Goal: Transaction & Acquisition: Download file/media

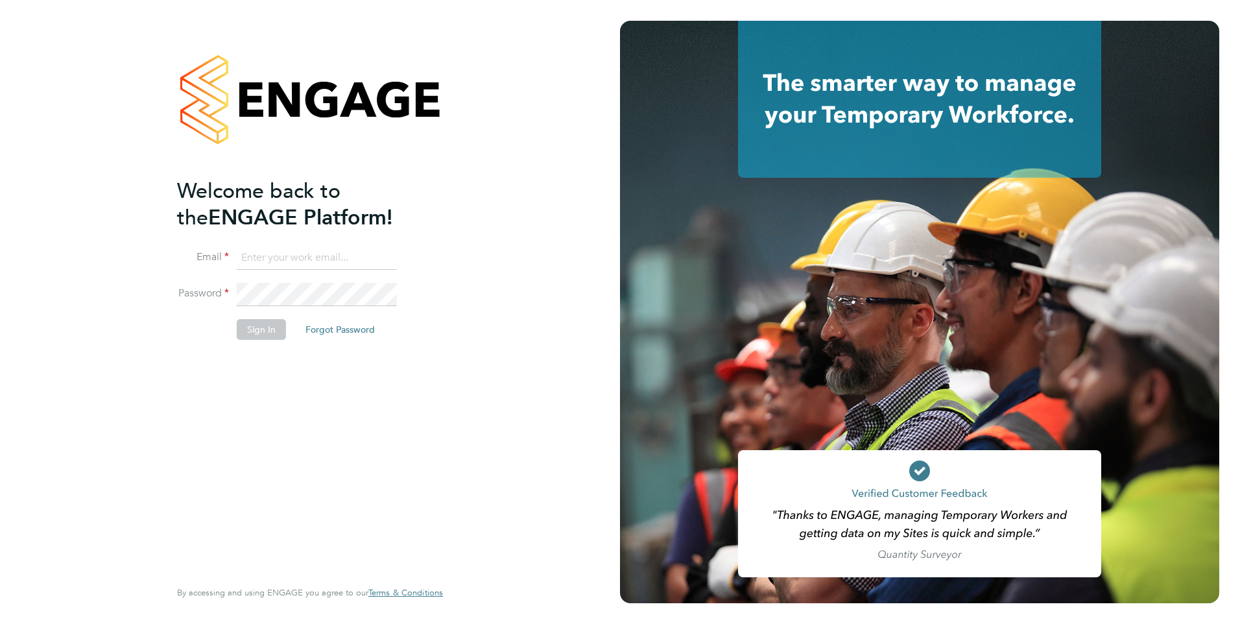
type input "jee.james@torus.co.uk"
click at [238, 335] on button "Sign In" at bounding box center [261, 329] width 49 height 21
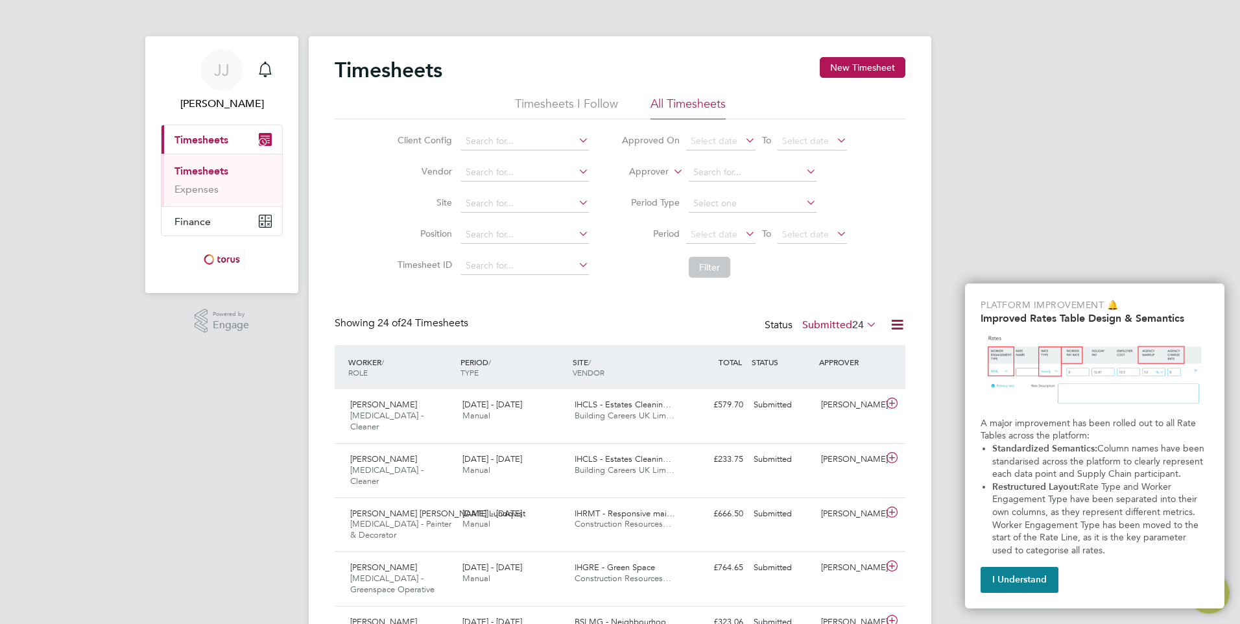
click at [560, 107] on li "Timesheets I Follow" at bounding box center [566, 107] width 103 height 23
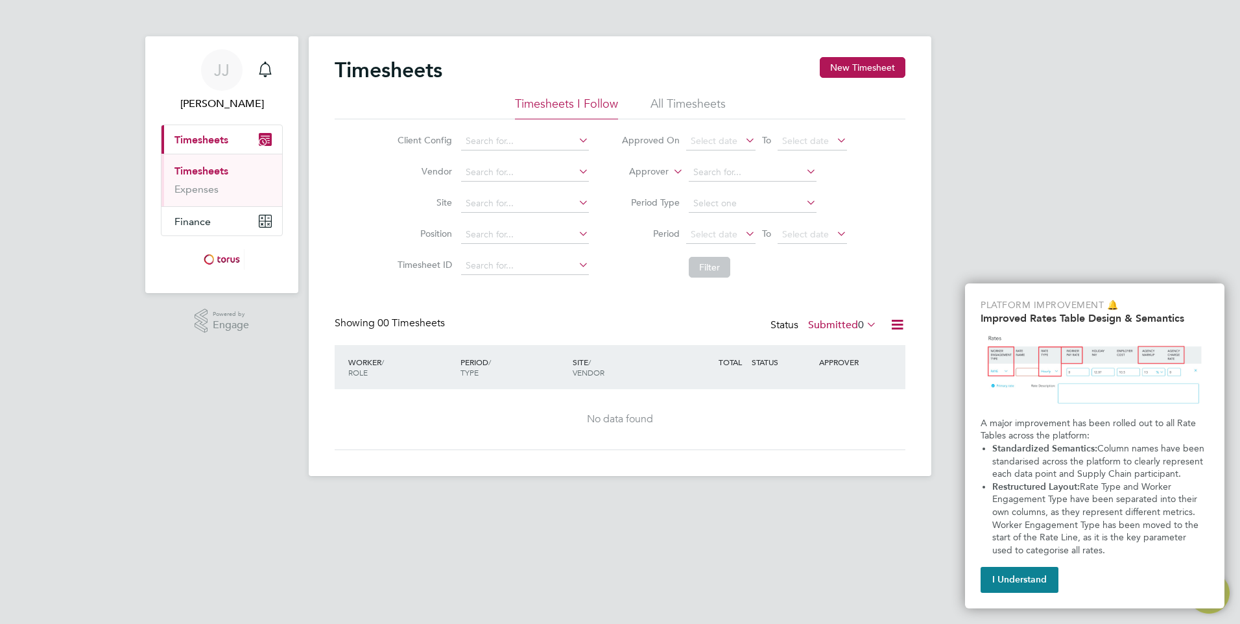
click at [671, 104] on li "All Timesheets" at bounding box center [688, 107] width 75 height 23
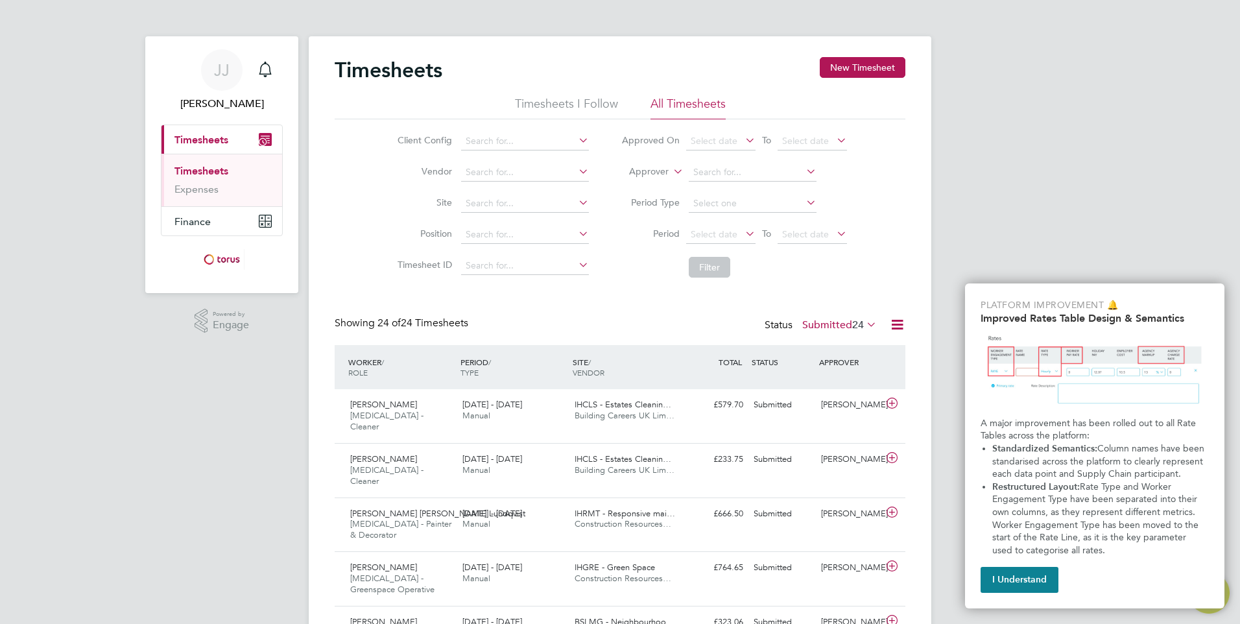
scroll to position [33, 113]
click at [576, 141] on icon at bounding box center [576, 140] width 0 height 18
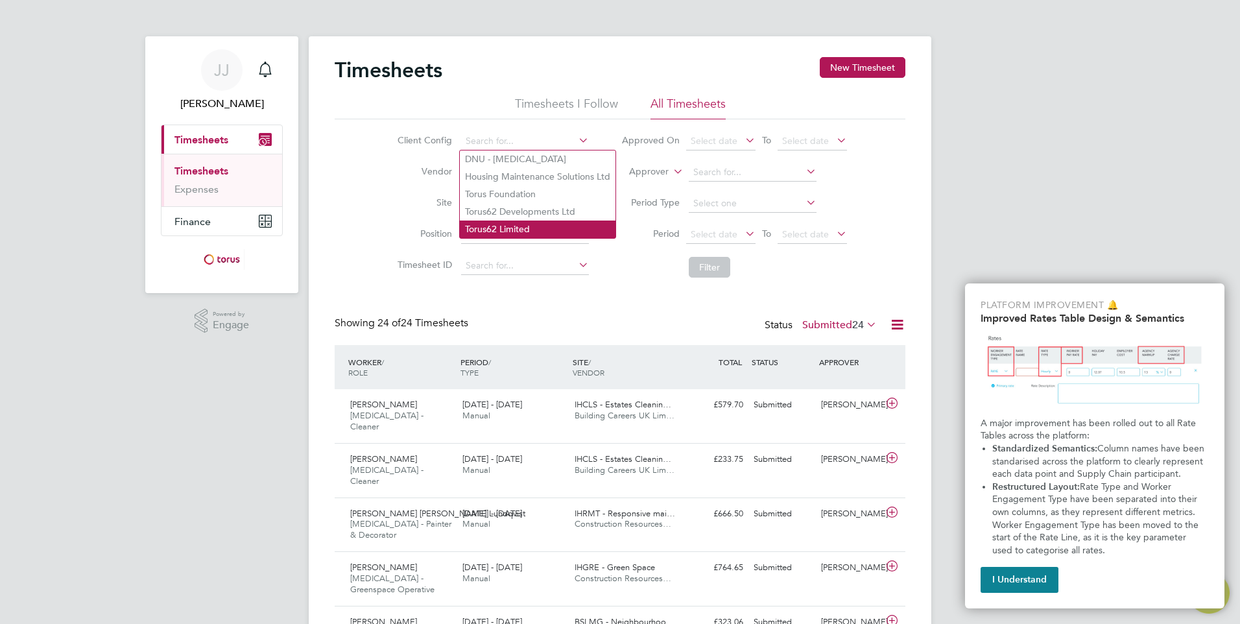
click at [509, 227] on li "Torus62 Limited" at bounding box center [538, 230] width 156 height 18
type input "Torus62 Limited"
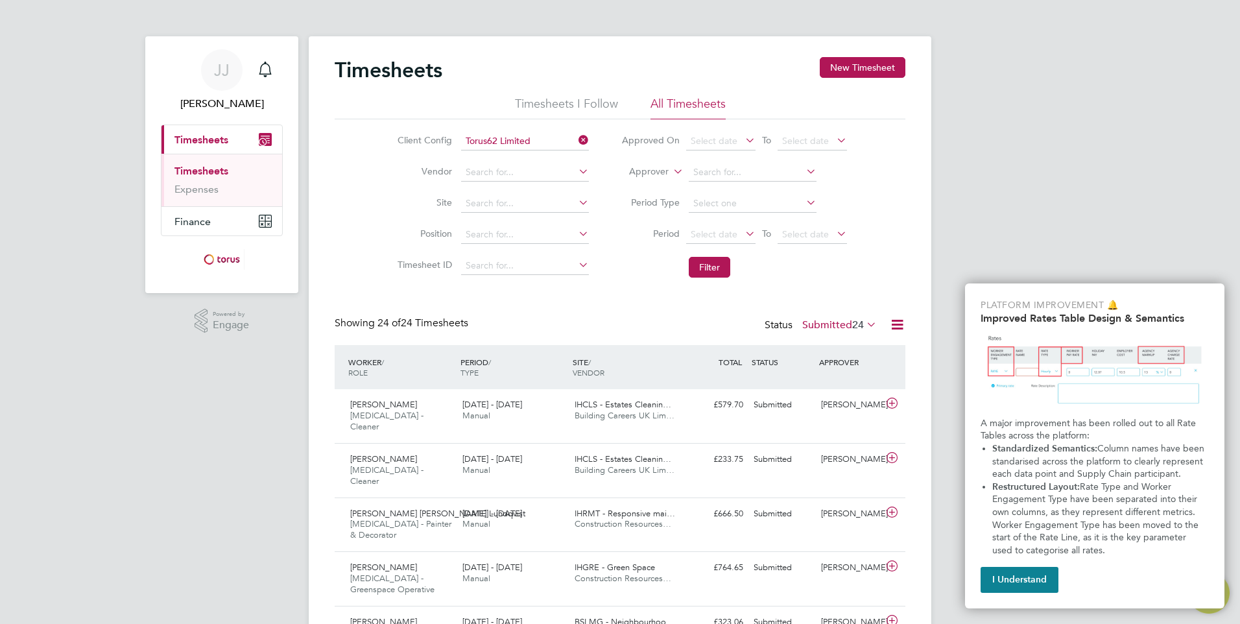
click at [576, 169] on icon at bounding box center [576, 171] width 0 height 18
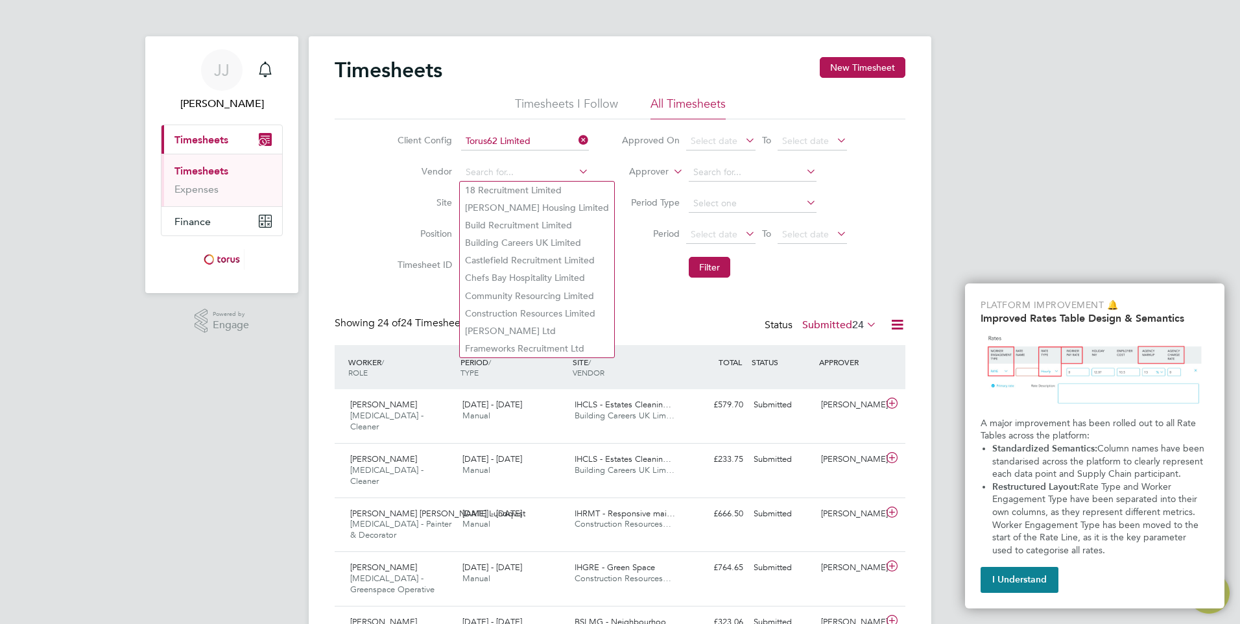
click at [576, 169] on icon at bounding box center [576, 171] width 0 height 18
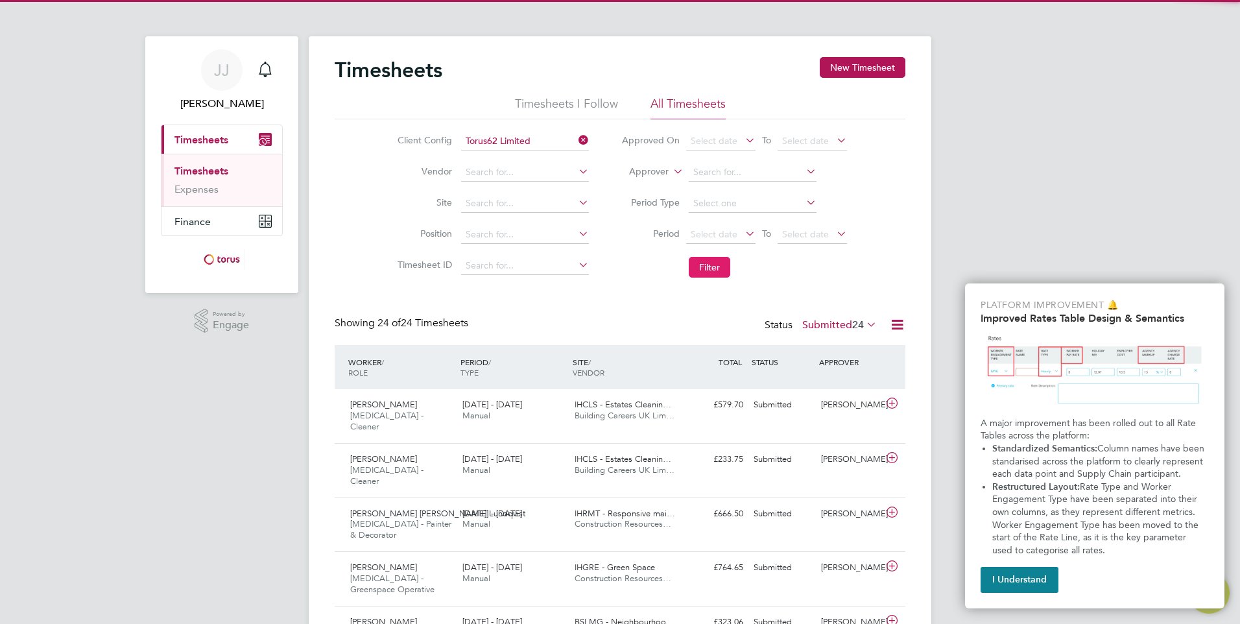
click at [717, 264] on button "Filter" at bounding box center [710, 267] width 42 height 21
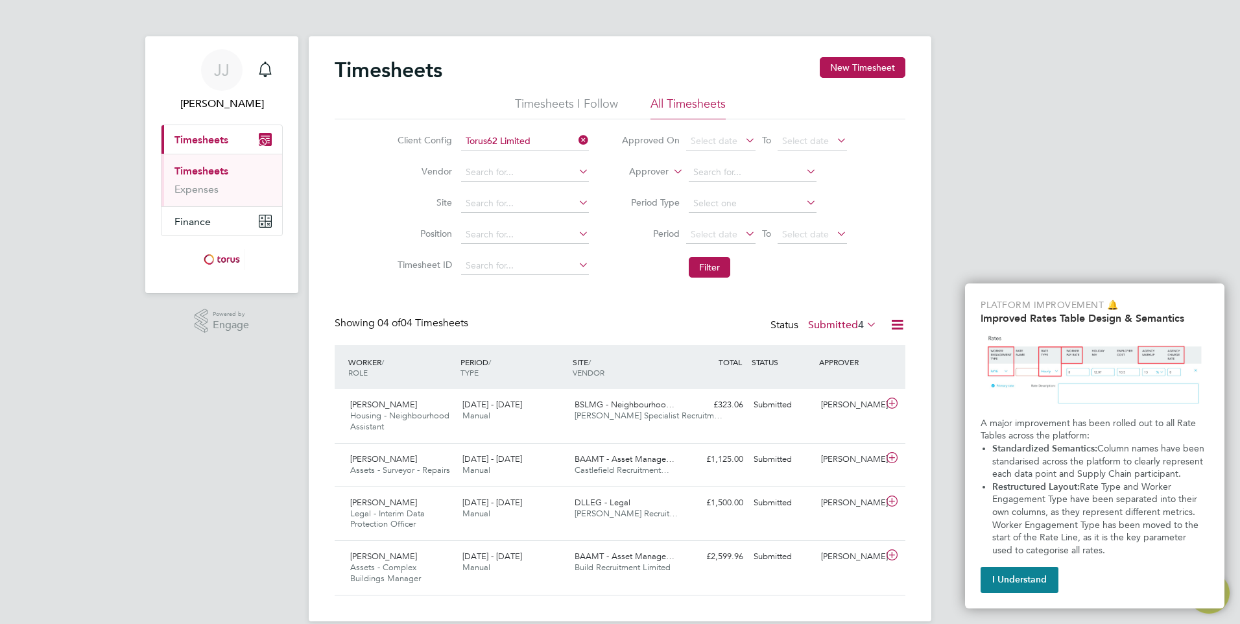
click at [894, 328] on icon at bounding box center [897, 325] width 16 height 16
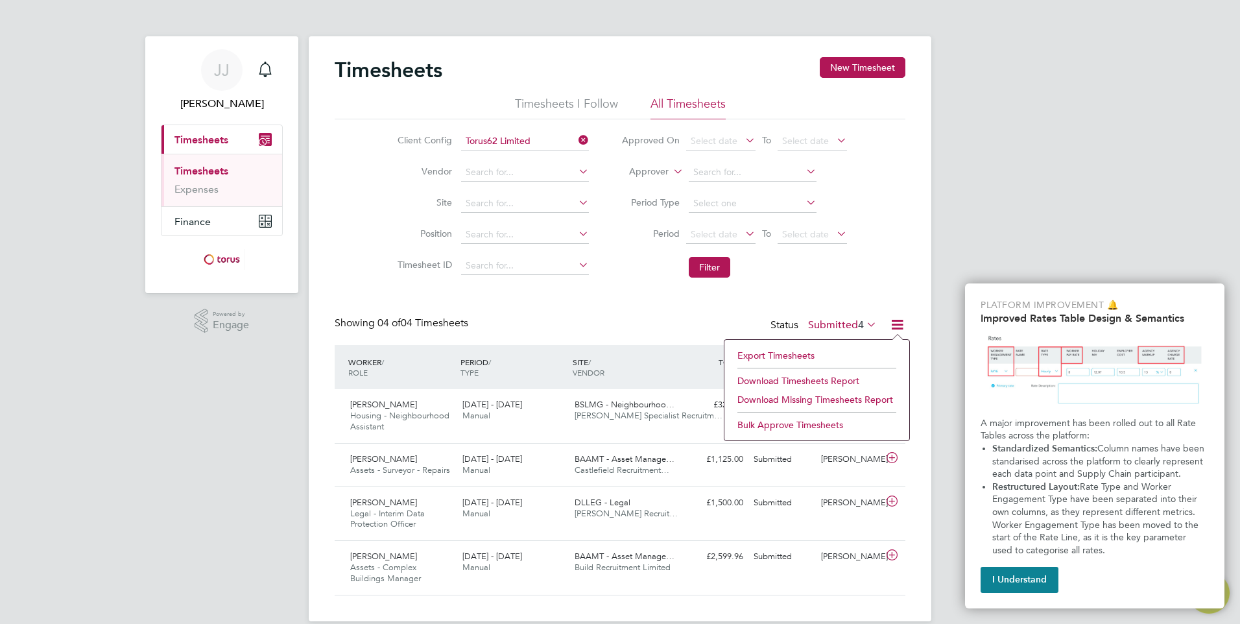
click at [894, 328] on icon at bounding box center [897, 325] width 16 height 16
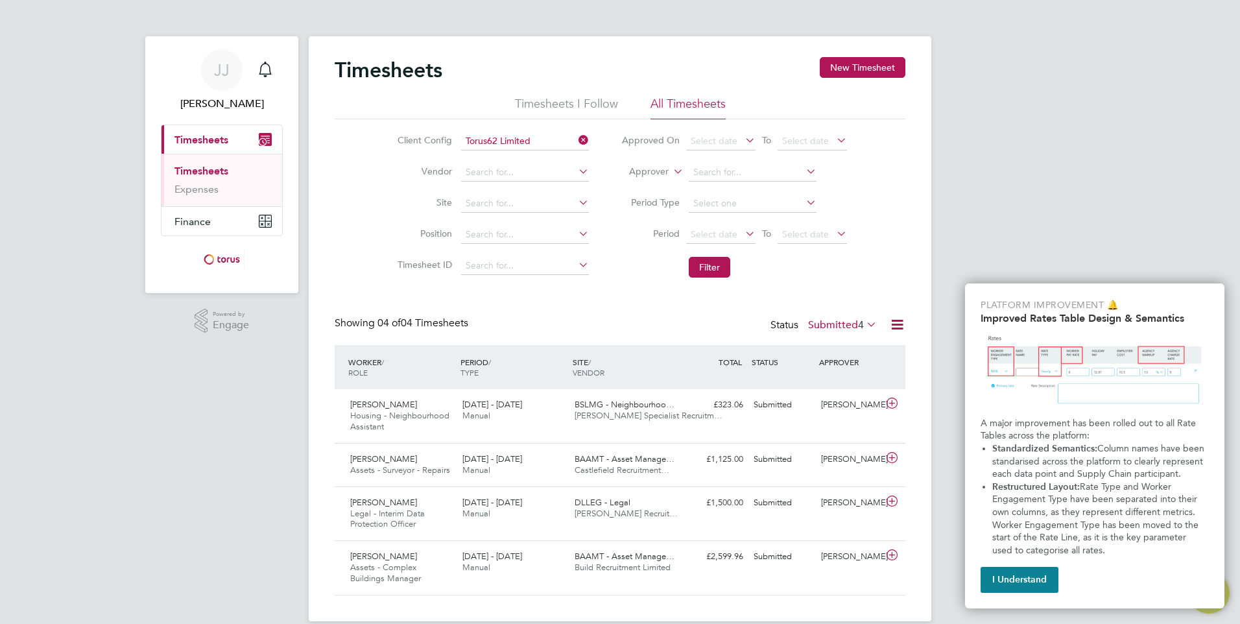
click at [457, 295] on div "Timesheets New Timesheet Timesheets I Follow All Timesheets Client Config Torus…" at bounding box center [620, 326] width 571 height 538
click at [521, 102] on li "Timesheets I Follow" at bounding box center [566, 107] width 103 height 23
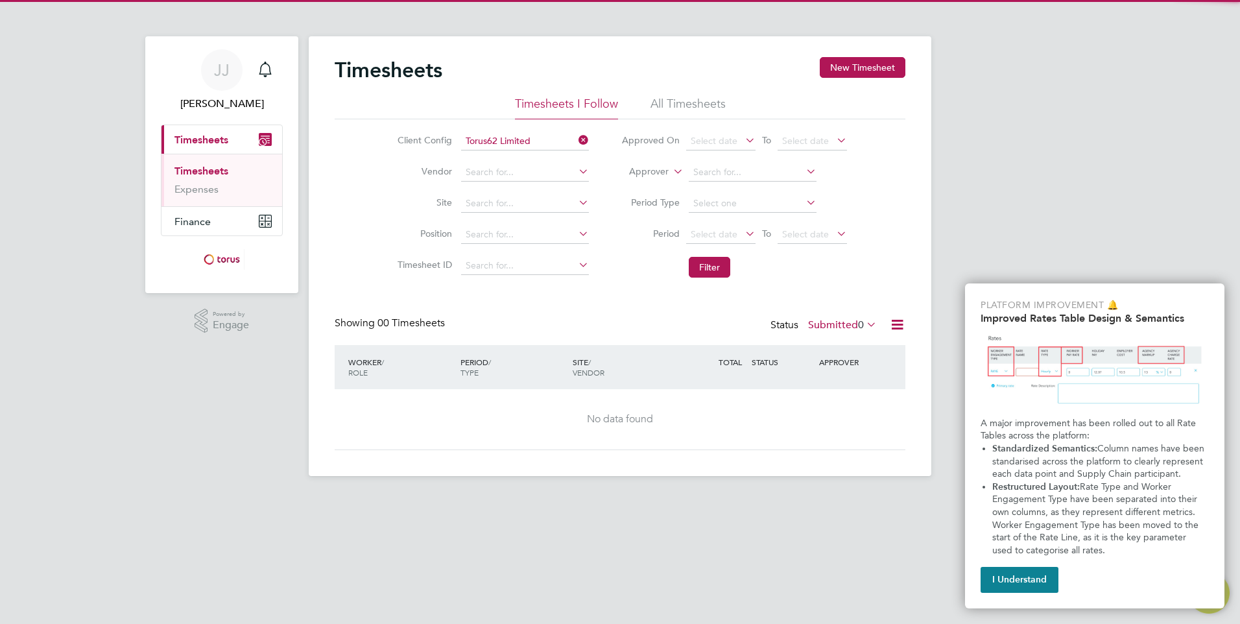
click at [687, 99] on li "All Timesheets" at bounding box center [688, 107] width 75 height 23
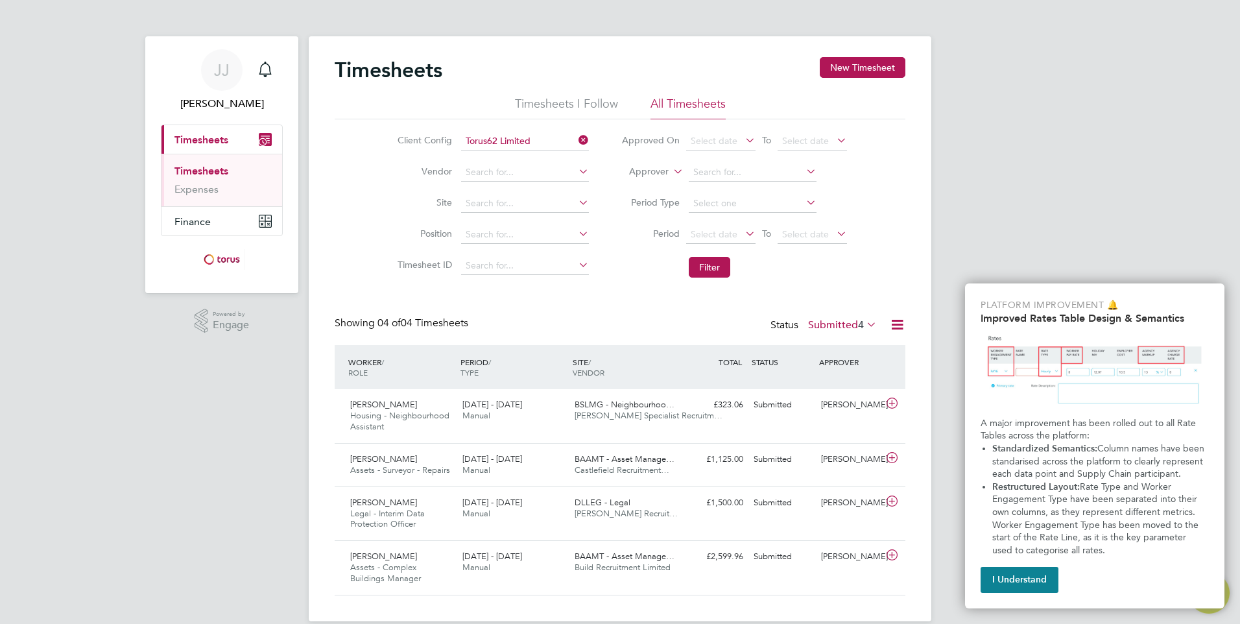
click at [576, 134] on icon at bounding box center [576, 140] width 0 height 18
click at [576, 141] on icon at bounding box center [576, 140] width 0 height 18
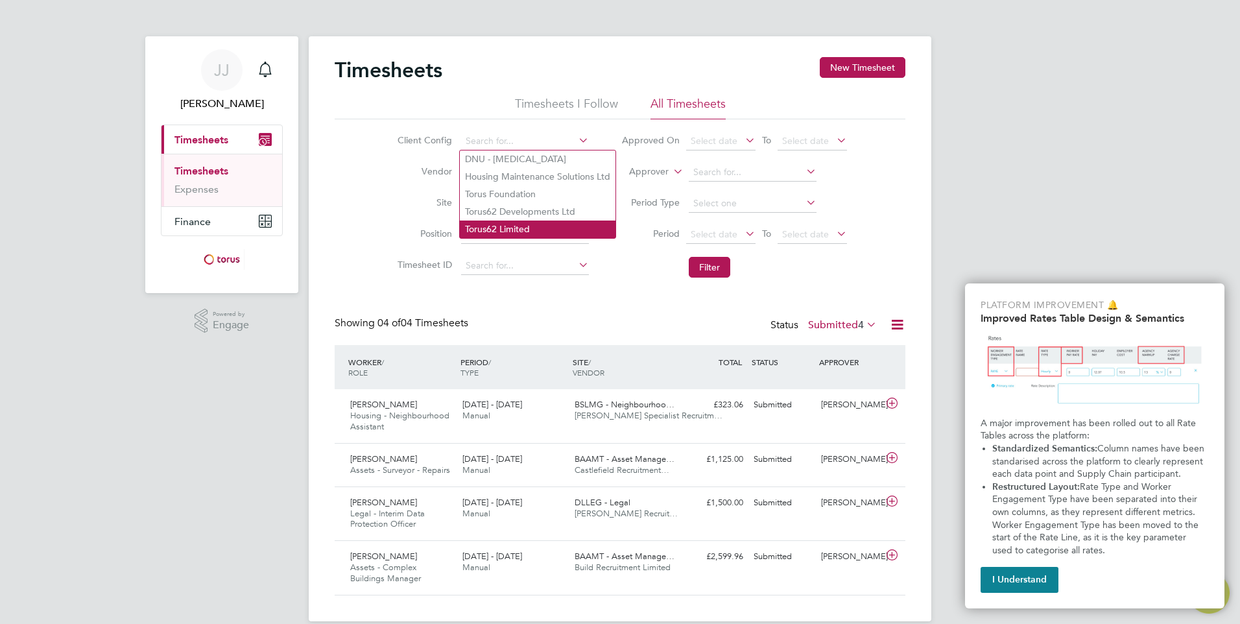
click at [547, 226] on li "Torus62 Limited" at bounding box center [538, 230] width 156 height 18
type input "Torus62 Limited"
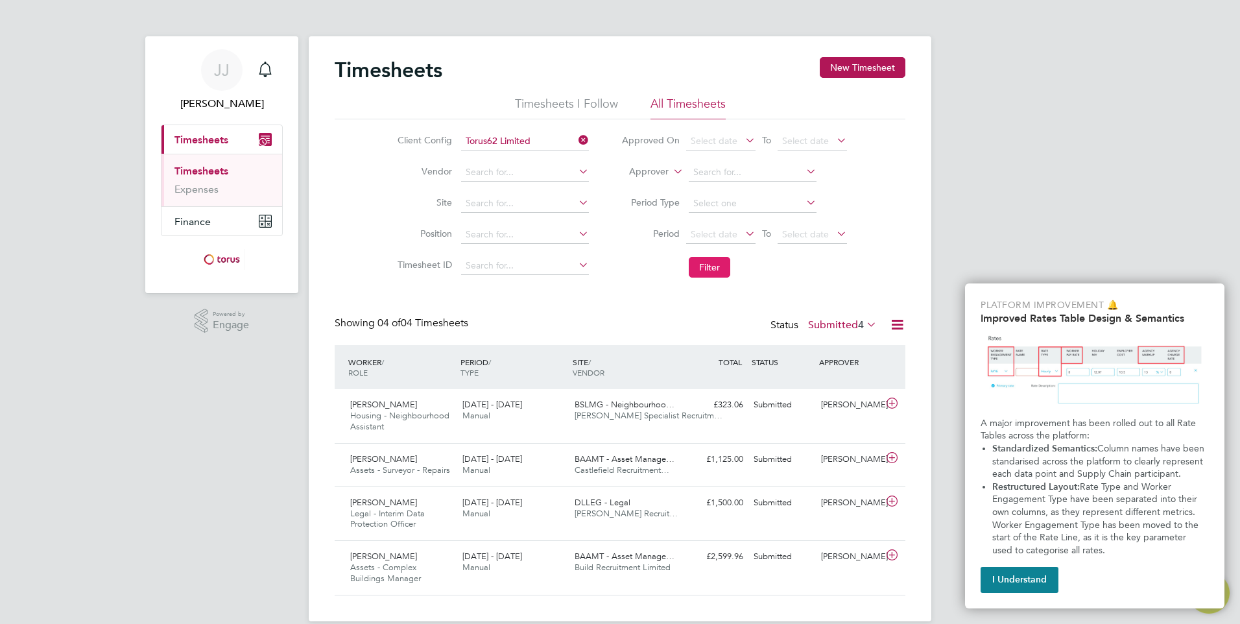
click at [710, 266] on button "Filter" at bounding box center [710, 267] width 42 height 21
click at [864, 322] on icon at bounding box center [864, 324] width 0 height 18
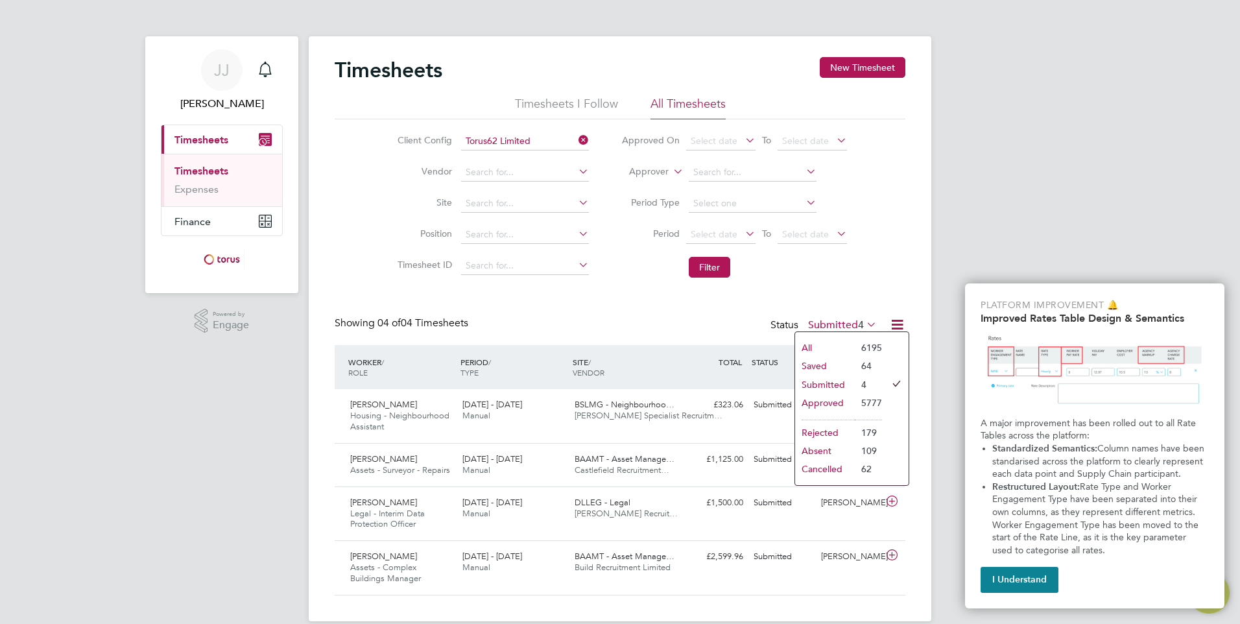
click at [824, 345] on li "All" at bounding box center [825, 348] width 60 height 18
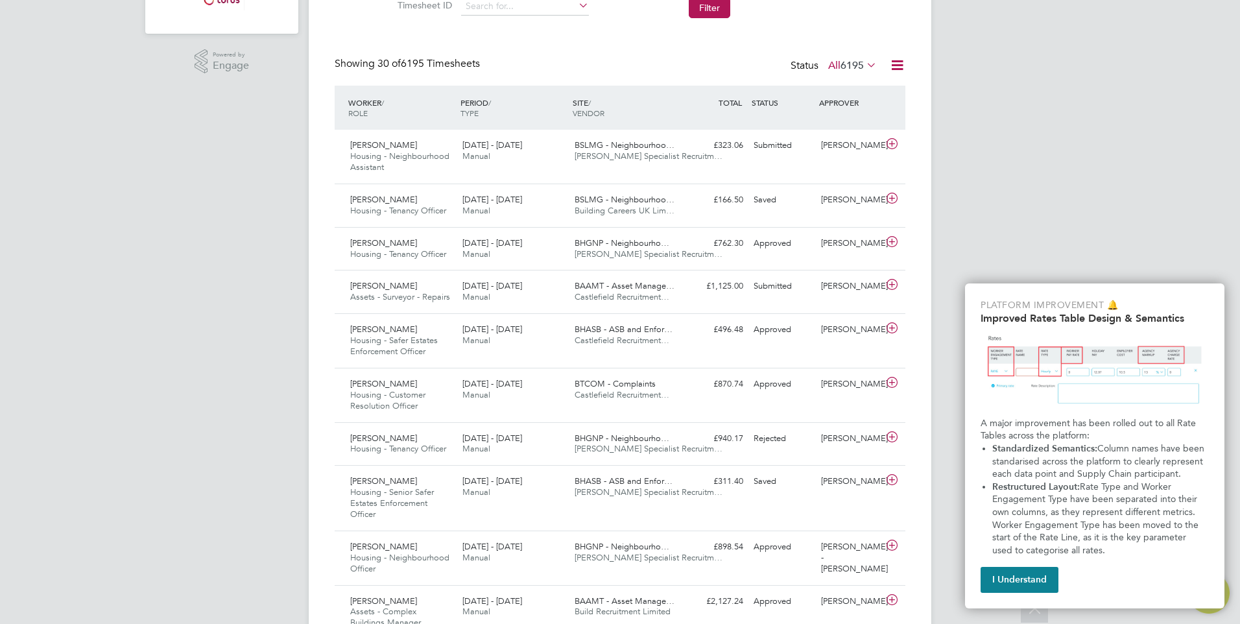
click at [897, 62] on icon at bounding box center [897, 65] width 16 height 16
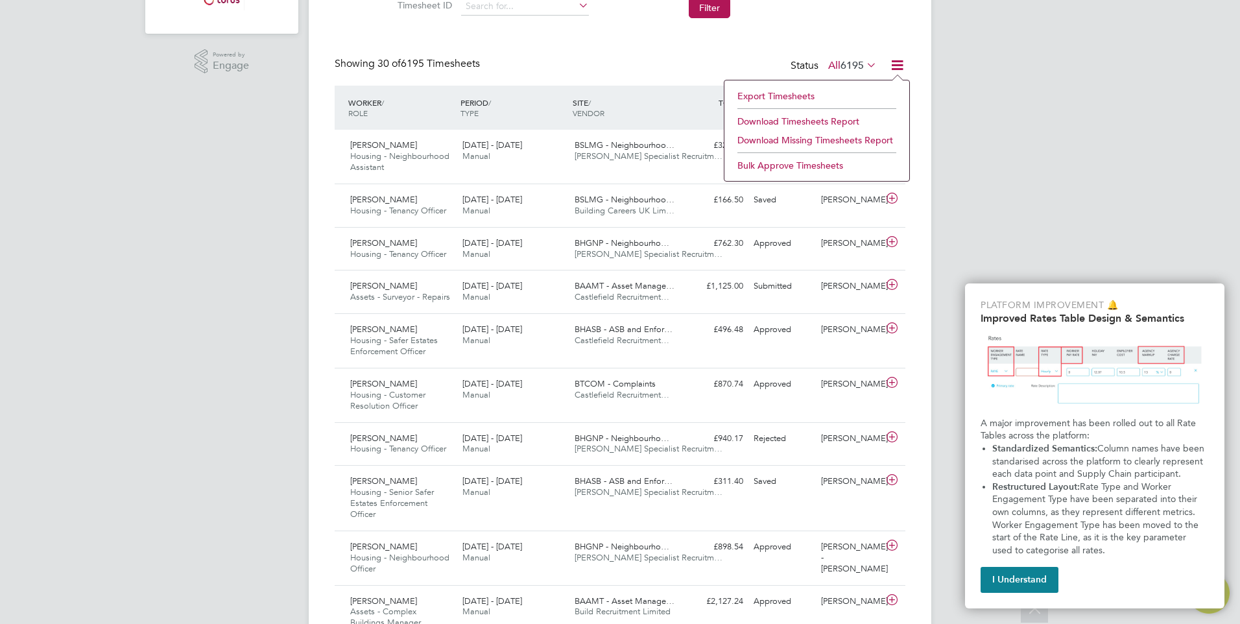
click at [819, 119] on li "Download Timesheets Report" at bounding box center [817, 121] width 172 height 18
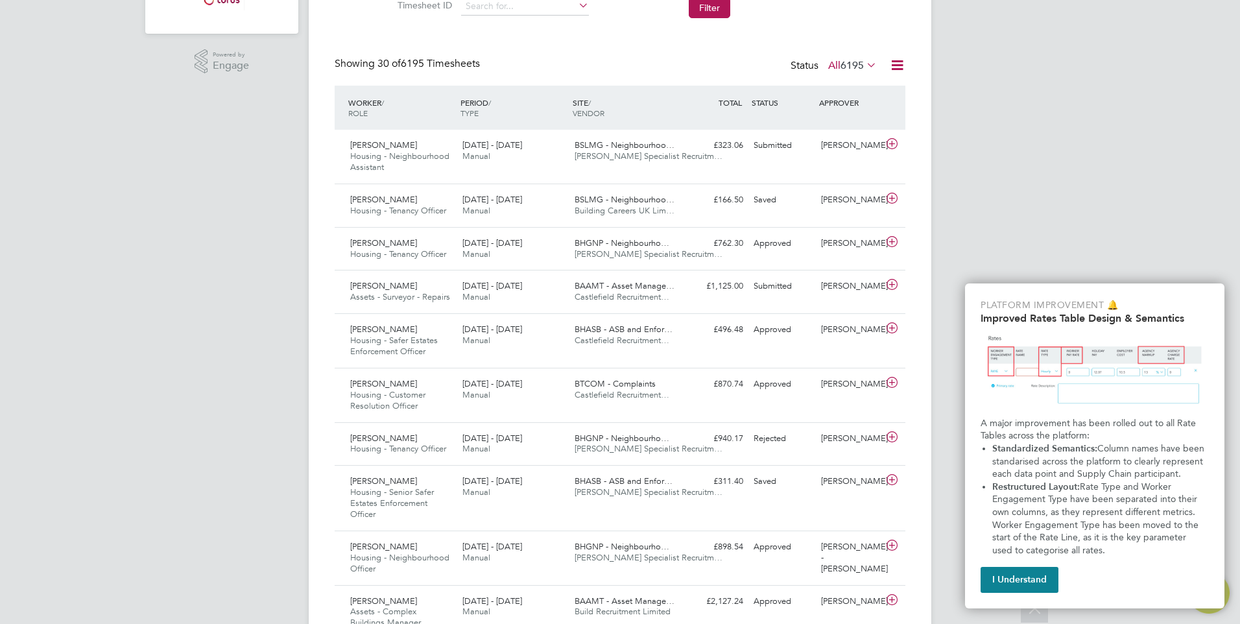
scroll to position [0, 0]
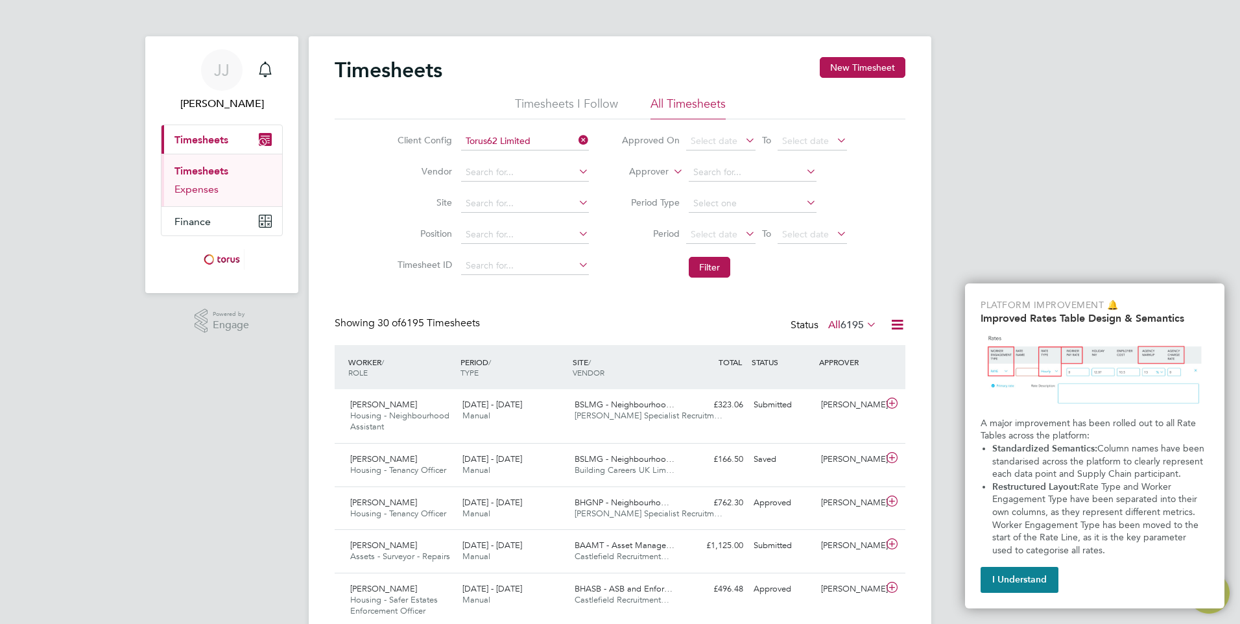
click at [197, 185] on link "Expenses" at bounding box center [196, 189] width 44 height 12
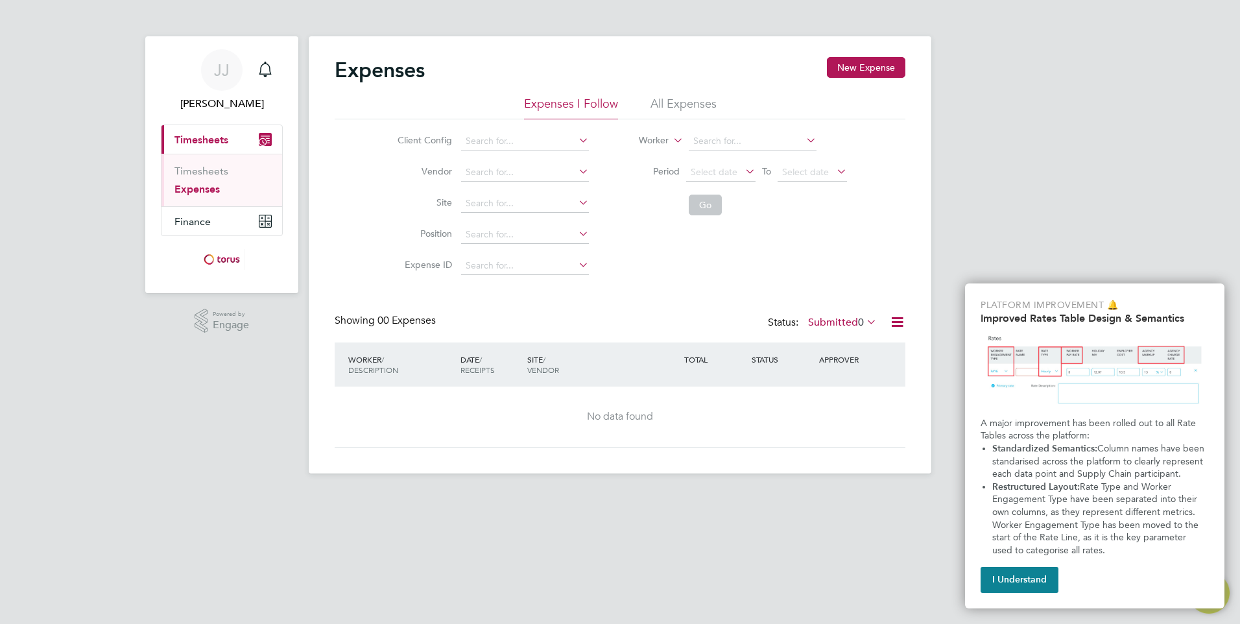
click at [661, 98] on li "All Expenses" at bounding box center [684, 107] width 66 height 23
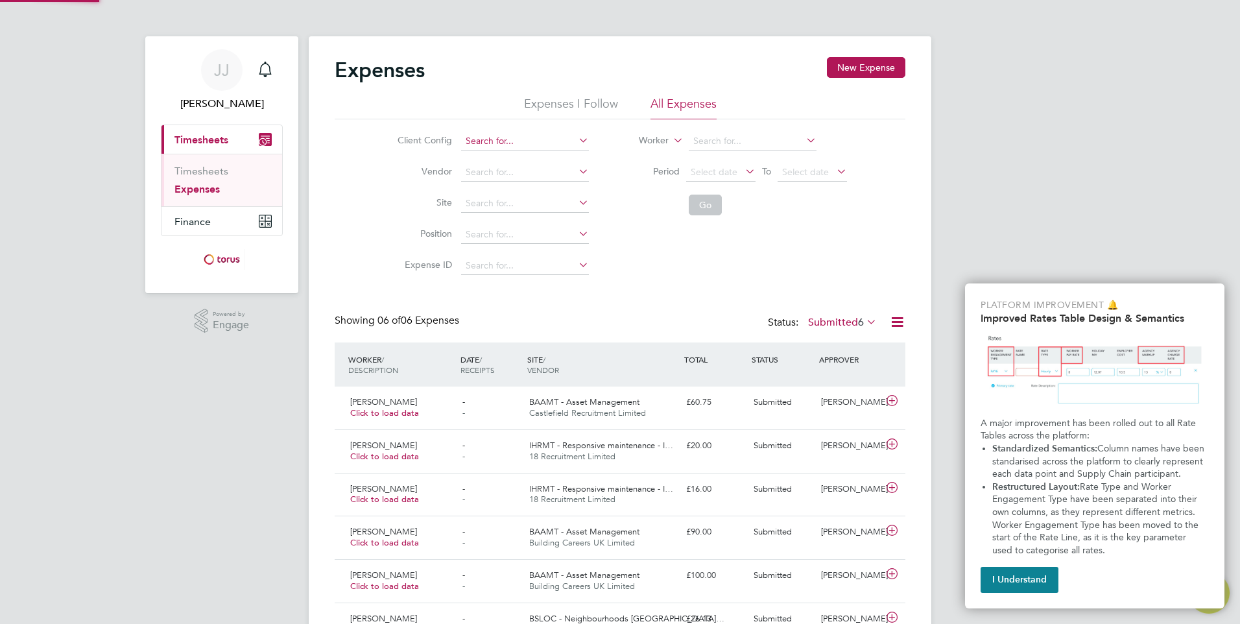
scroll to position [33, 113]
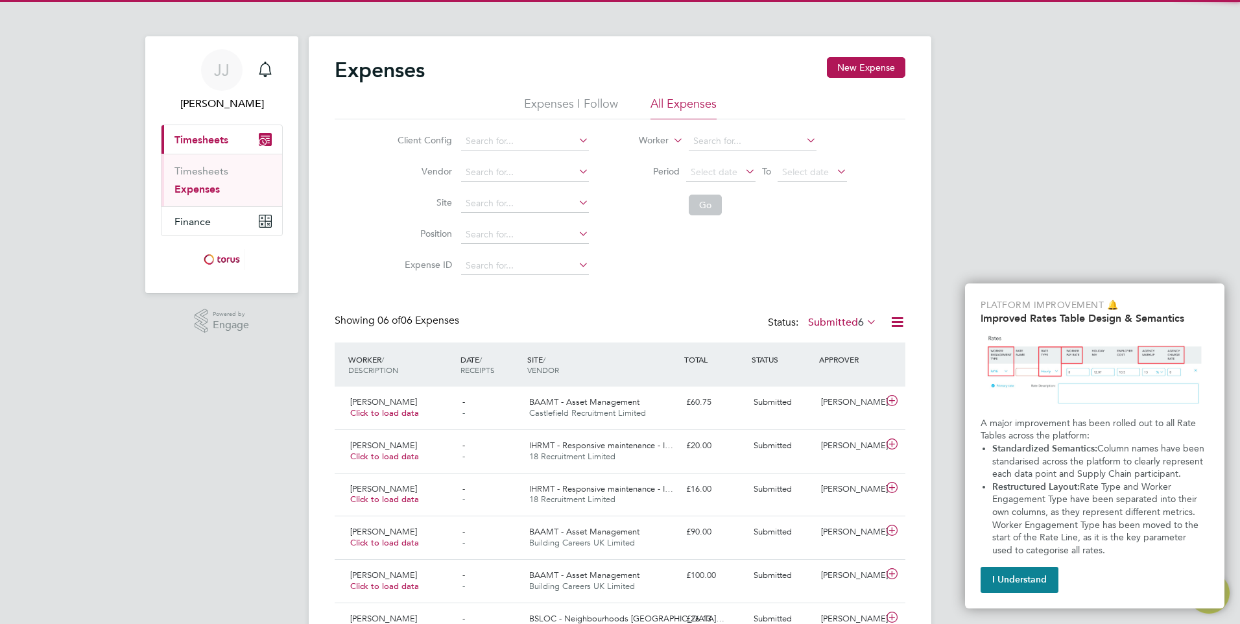
click at [576, 143] on icon at bounding box center [576, 140] width 0 height 18
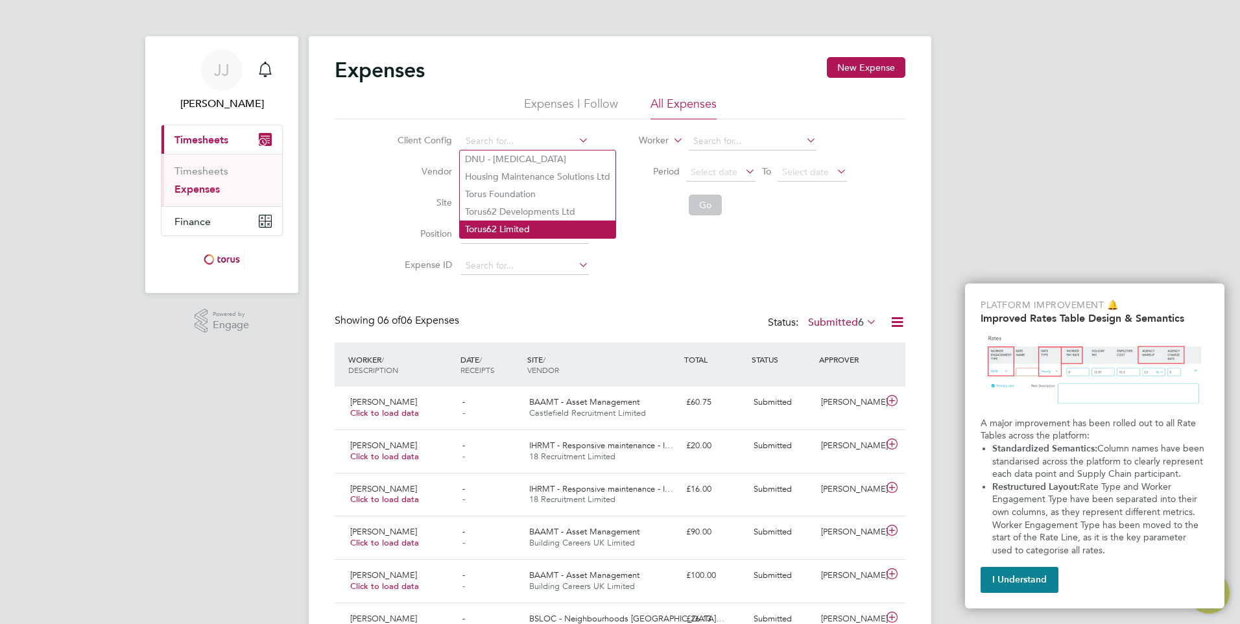
click at [514, 223] on li "Torus62 Limited" at bounding box center [538, 230] width 156 height 18
type input "Torus62 Limited"
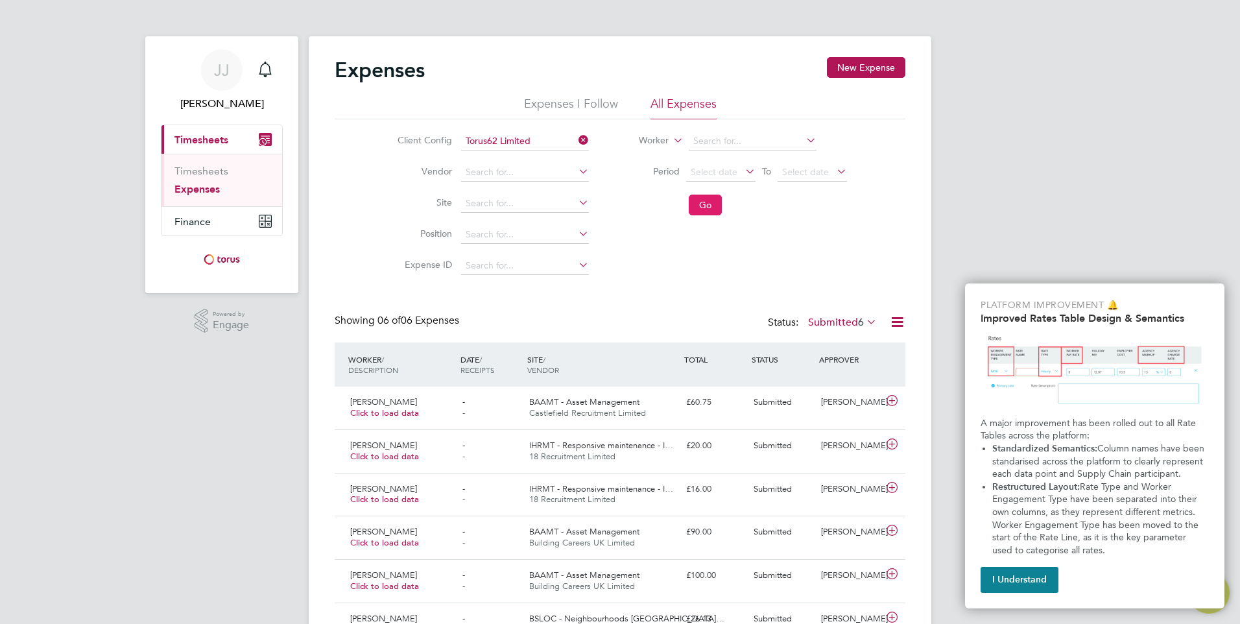
click at [695, 203] on button "Go" at bounding box center [705, 205] width 33 height 21
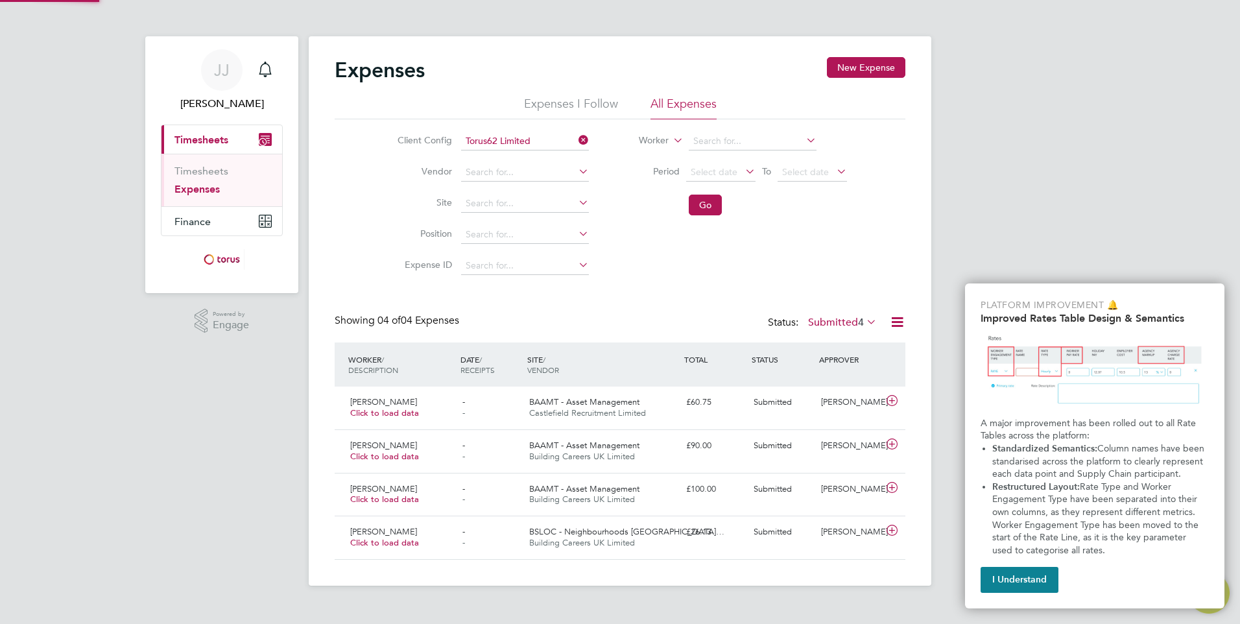
scroll to position [6, 6]
click at [864, 320] on icon at bounding box center [864, 322] width 0 height 18
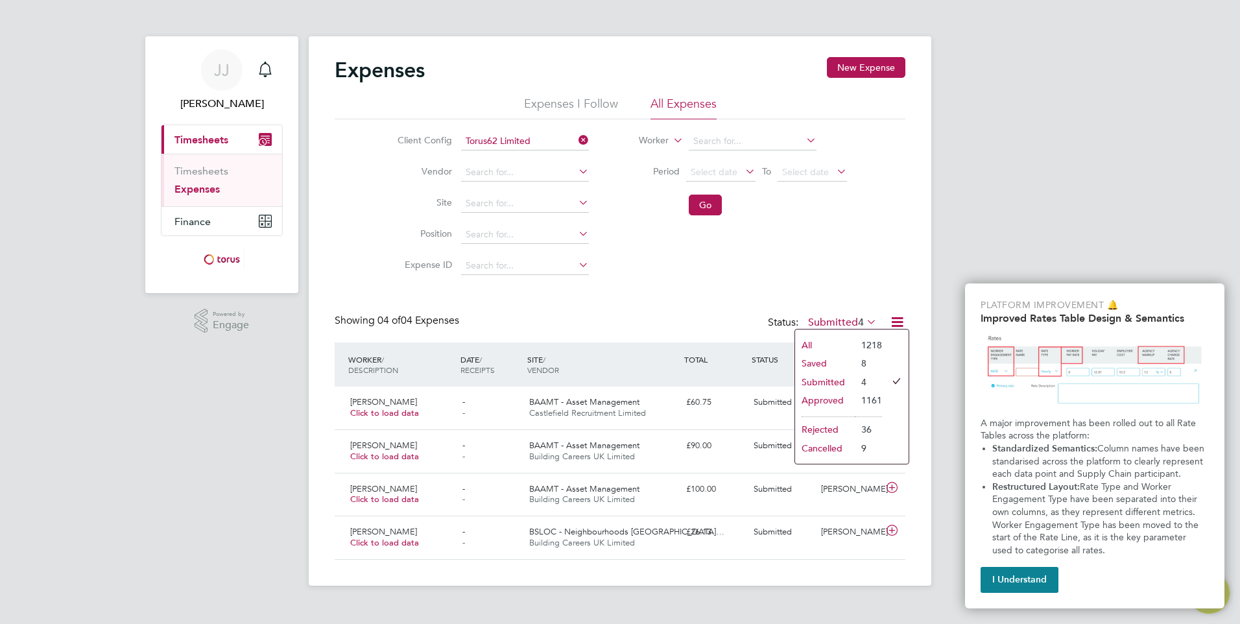
click at [856, 346] on li "1218" at bounding box center [868, 345] width 27 height 18
click at [864, 319] on icon at bounding box center [864, 322] width 0 height 18
click at [802, 341] on li "All" at bounding box center [825, 345] width 60 height 18
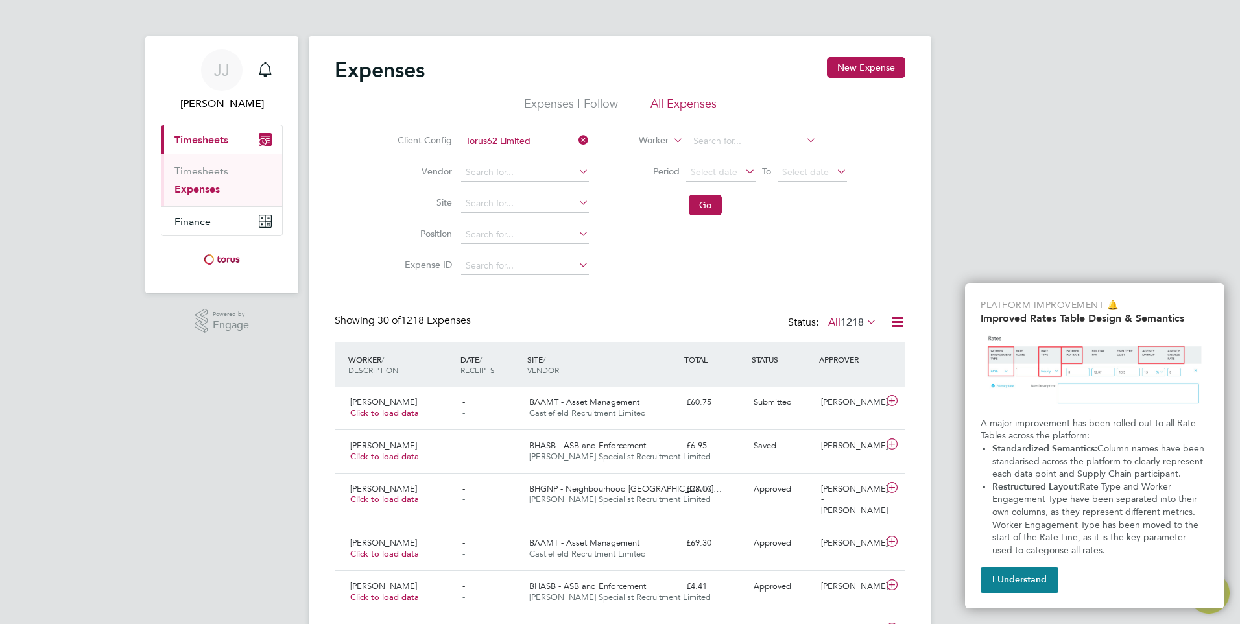
click at [893, 315] on icon at bounding box center [897, 322] width 16 height 16
click at [851, 350] on li "Download Expenses Report" at bounding box center [838, 353] width 131 height 18
click at [576, 139] on icon at bounding box center [576, 140] width 0 height 18
click at [576, 141] on icon at bounding box center [576, 140] width 0 height 18
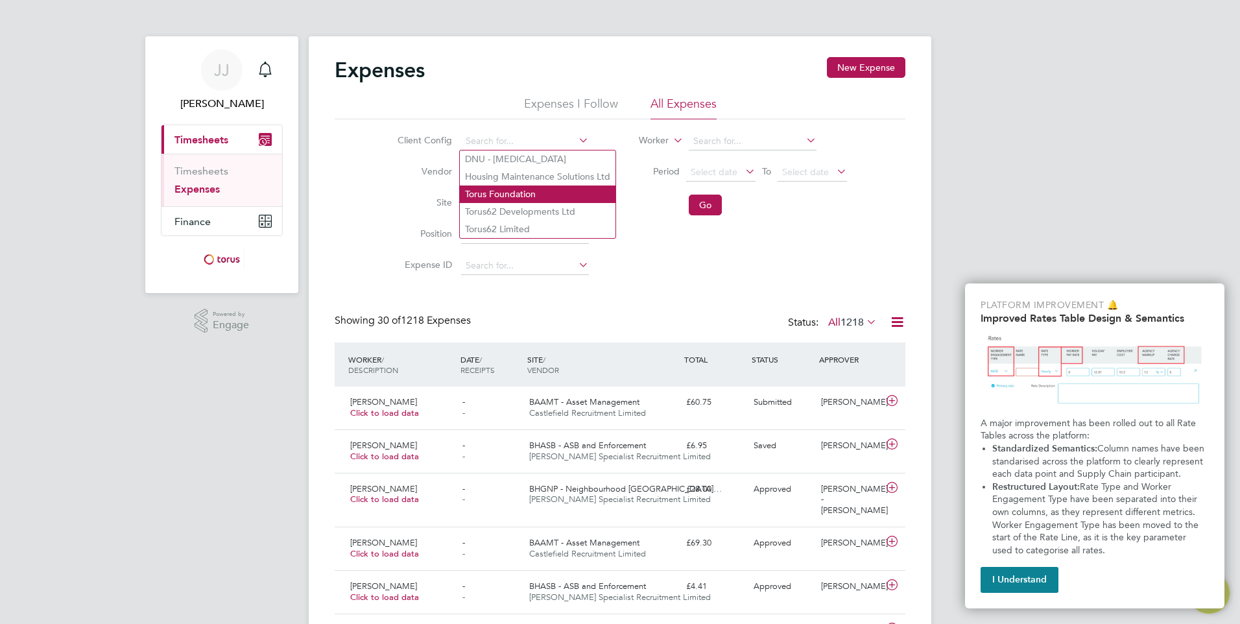
click at [547, 188] on li "Torus Foundation" at bounding box center [538, 195] width 156 height 18
type input "Torus Foundation"
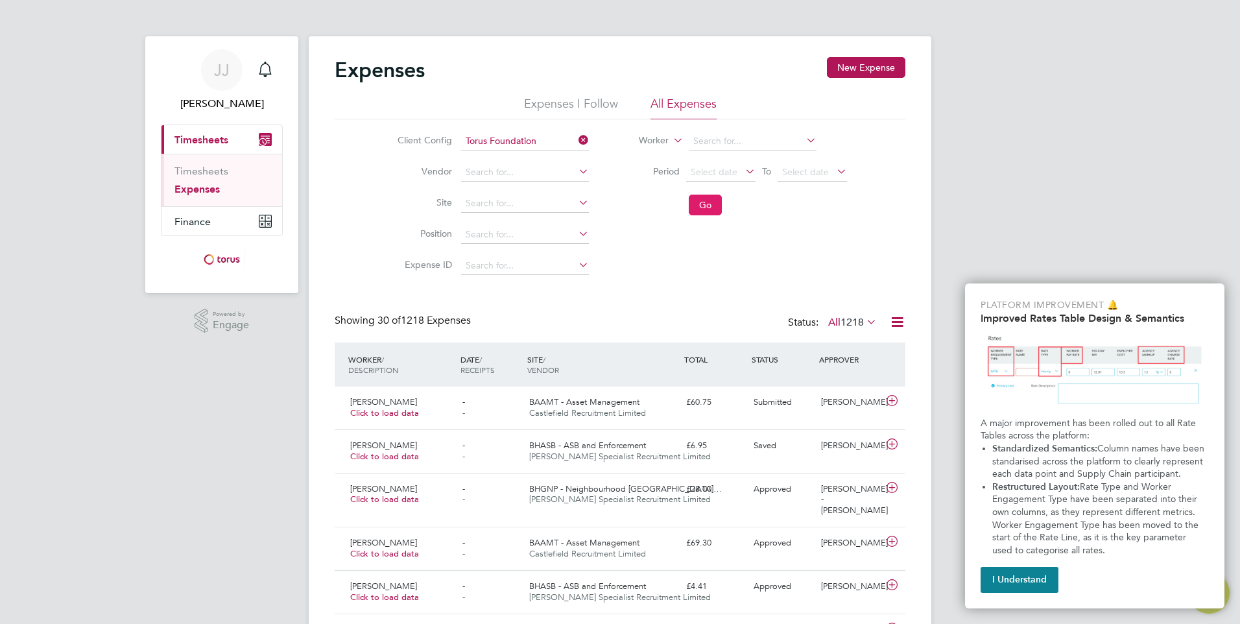
click at [708, 209] on button "Go" at bounding box center [705, 205] width 33 height 21
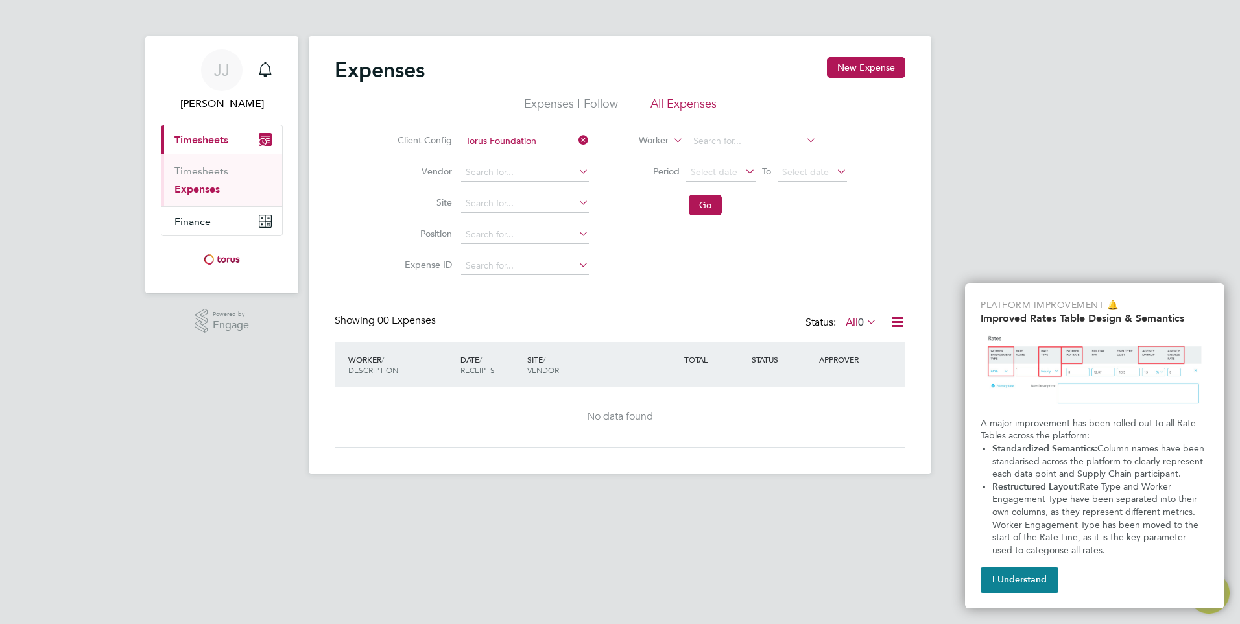
click at [864, 323] on icon at bounding box center [864, 322] width 0 height 18
click at [864, 322] on icon at bounding box center [864, 322] width 0 height 18
click at [208, 165] on link "Timesheets" at bounding box center [201, 171] width 54 height 12
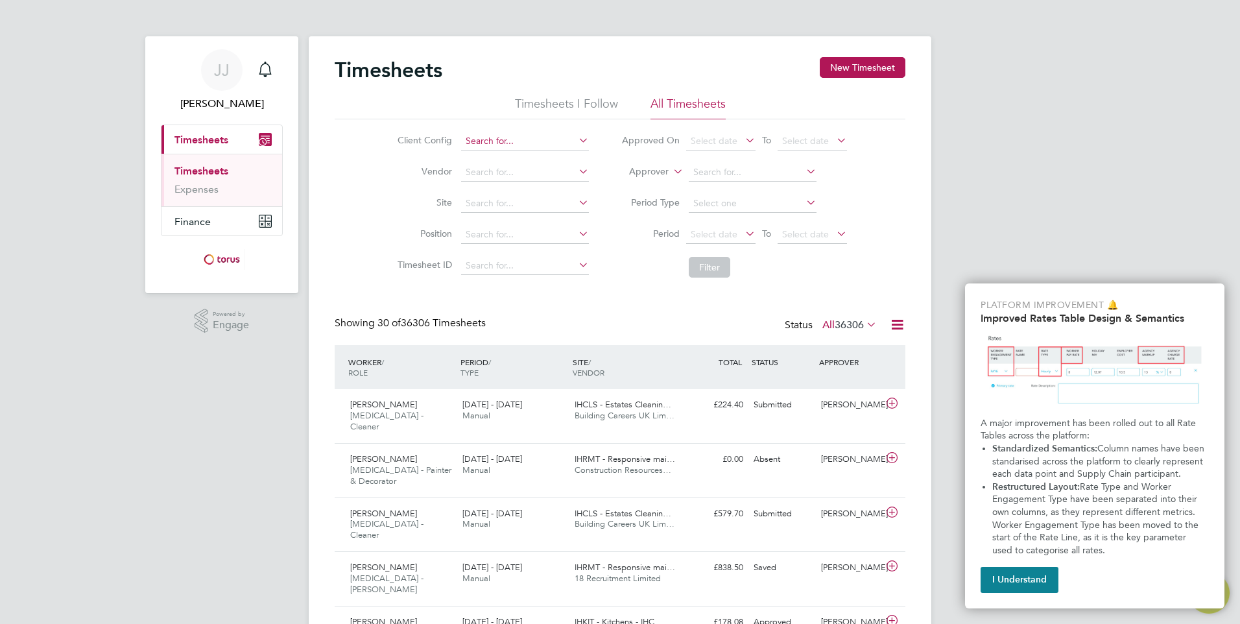
scroll to position [33, 113]
click at [576, 141] on icon at bounding box center [576, 140] width 0 height 18
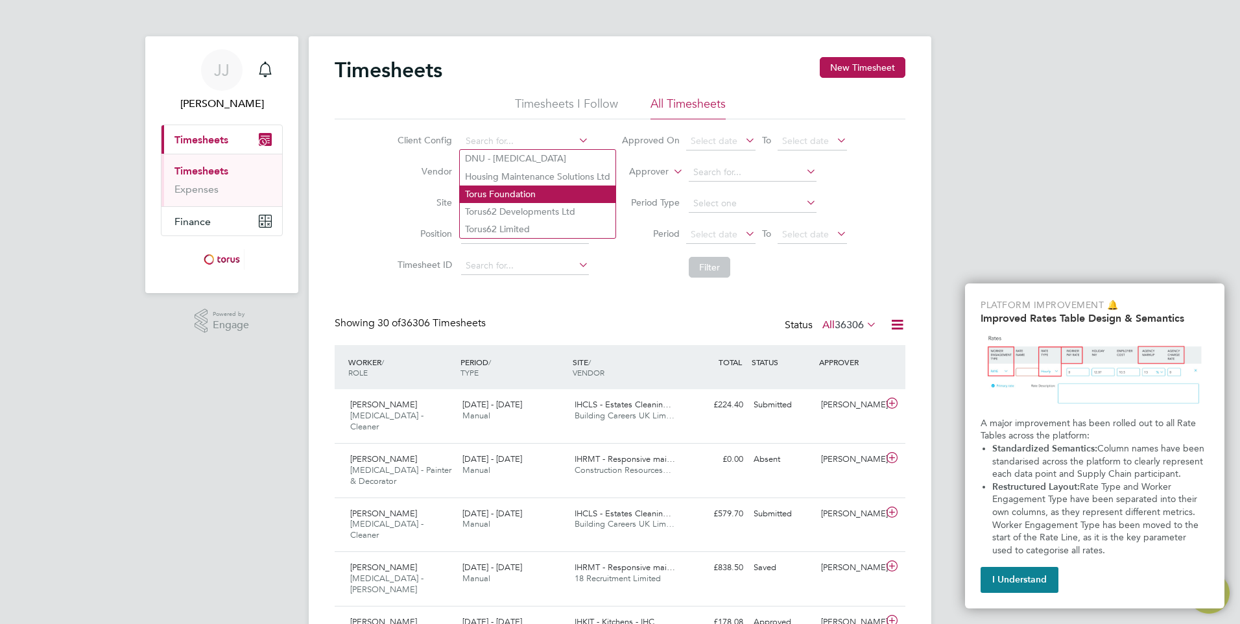
click at [539, 193] on li "Torus Foundation" at bounding box center [538, 195] width 156 height 18
type input "Torus Foundation"
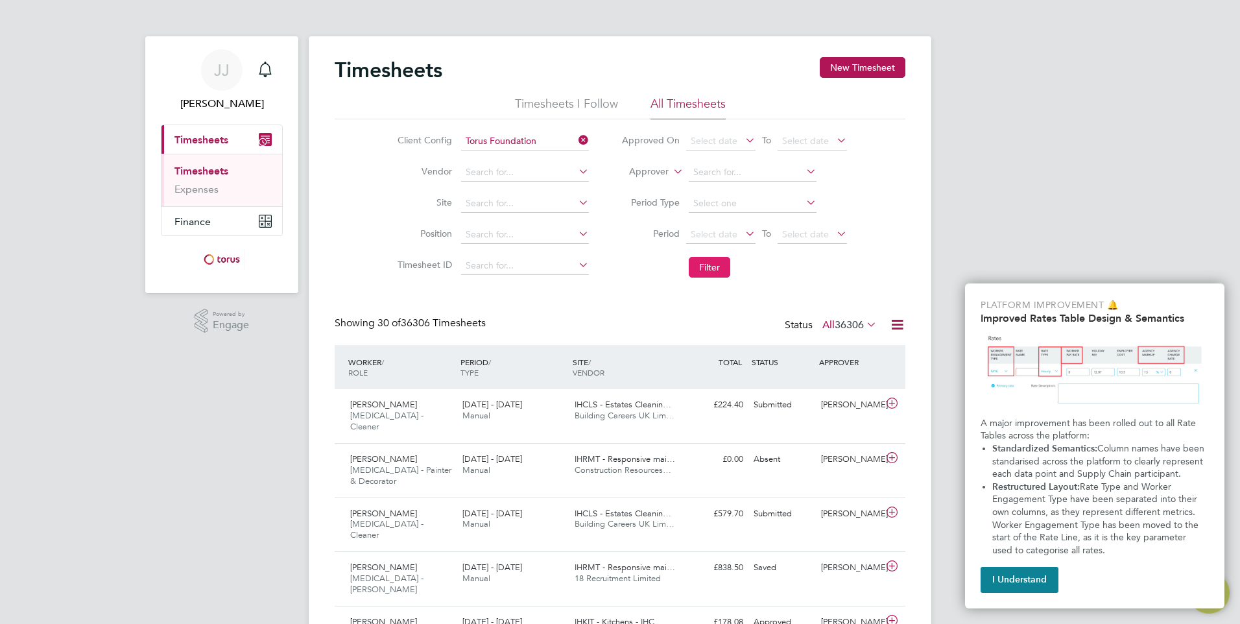
click at [710, 264] on button "Filter" at bounding box center [710, 267] width 42 height 21
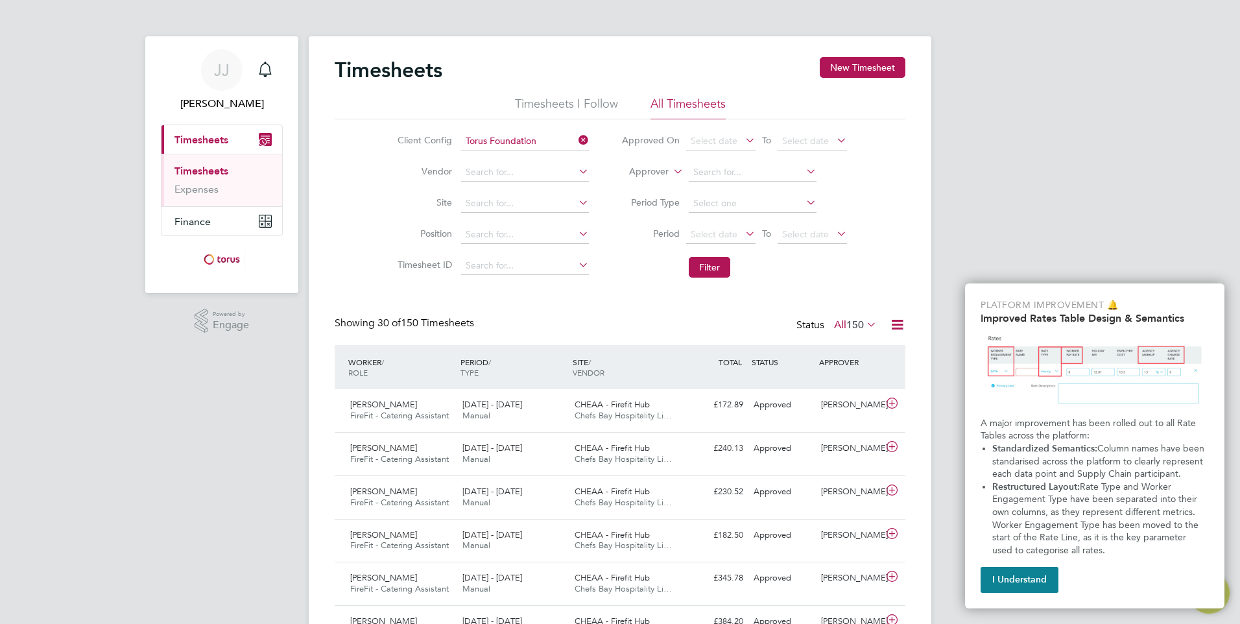
click at [864, 322] on icon at bounding box center [864, 324] width 0 height 18
click at [715, 263] on button "Filter" at bounding box center [710, 267] width 42 height 21
click at [904, 324] on icon at bounding box center [897, 325] width 16 height 16
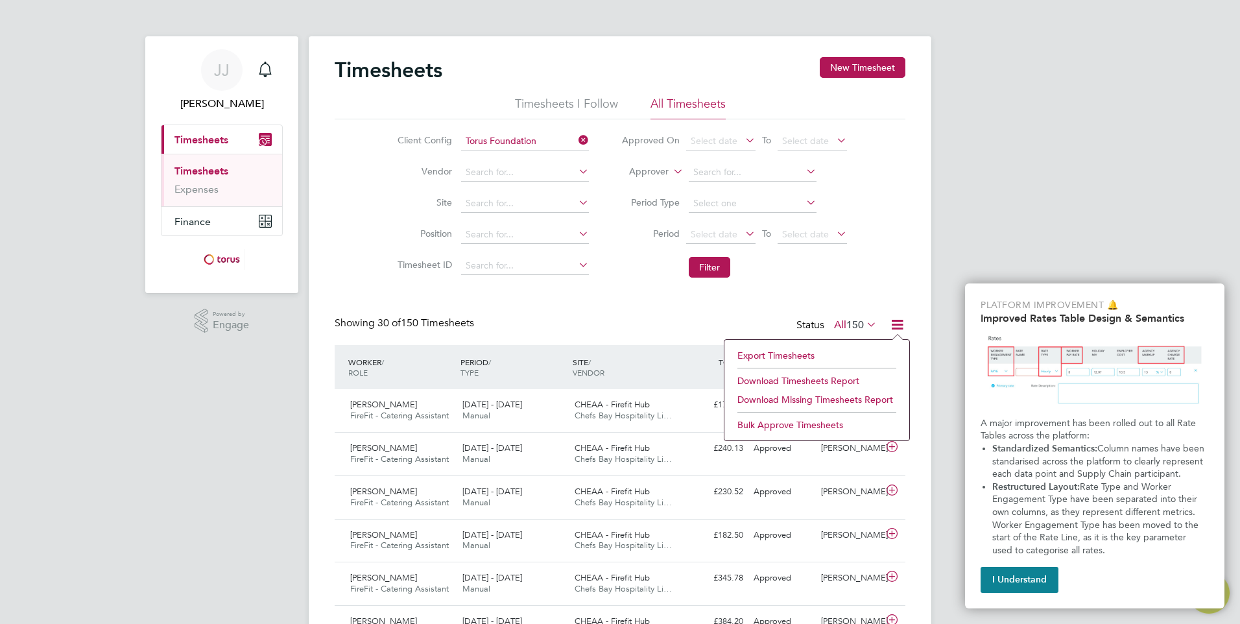
click at [809, 378] on li "Download Timesheets Report" at bounding box center [817, 381] width 172 height 18
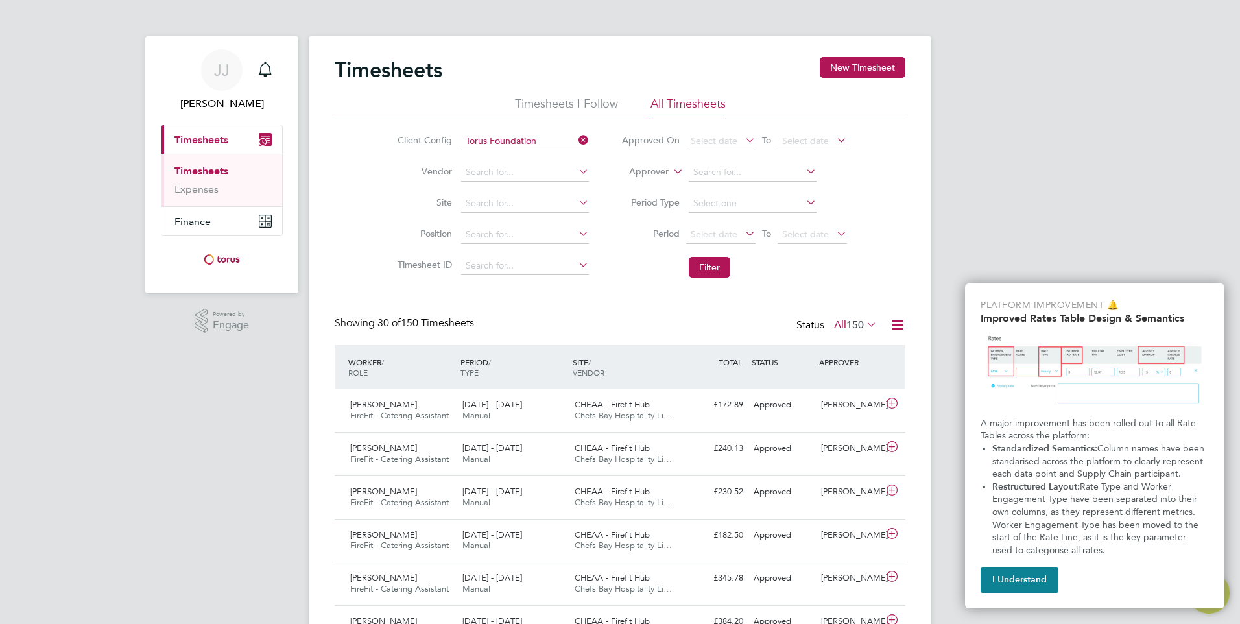
click at [1029, 579] on button "I Understand" at bounding box center [1020, 580] width 78 height 26
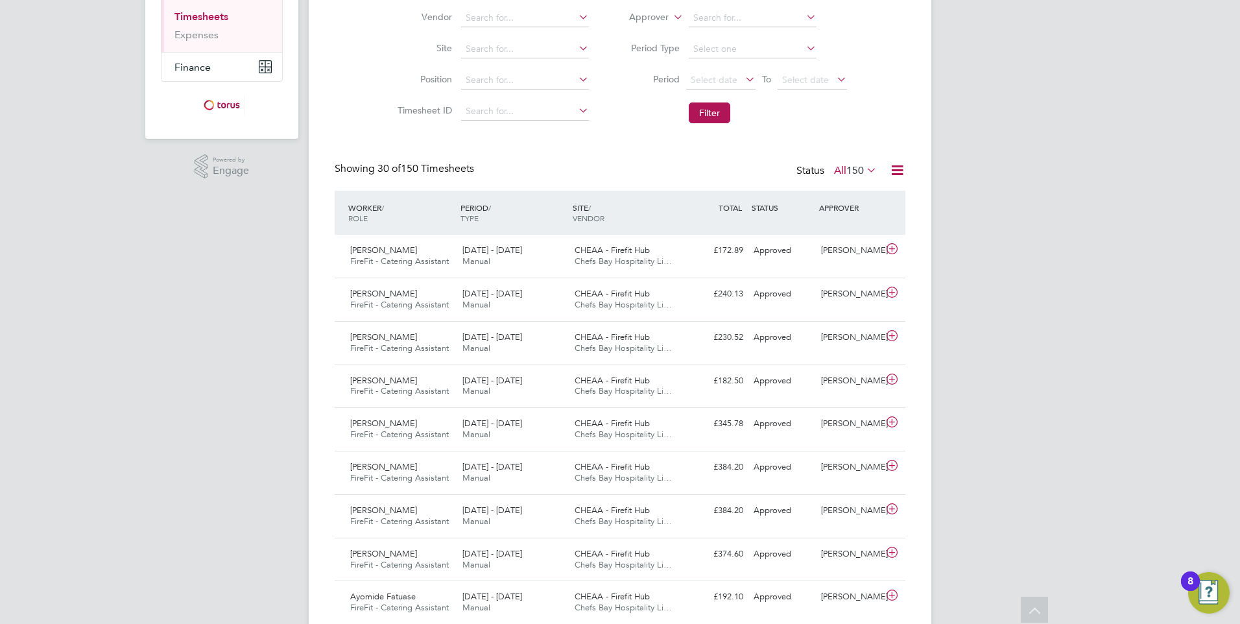
scroll to position [0, 0]
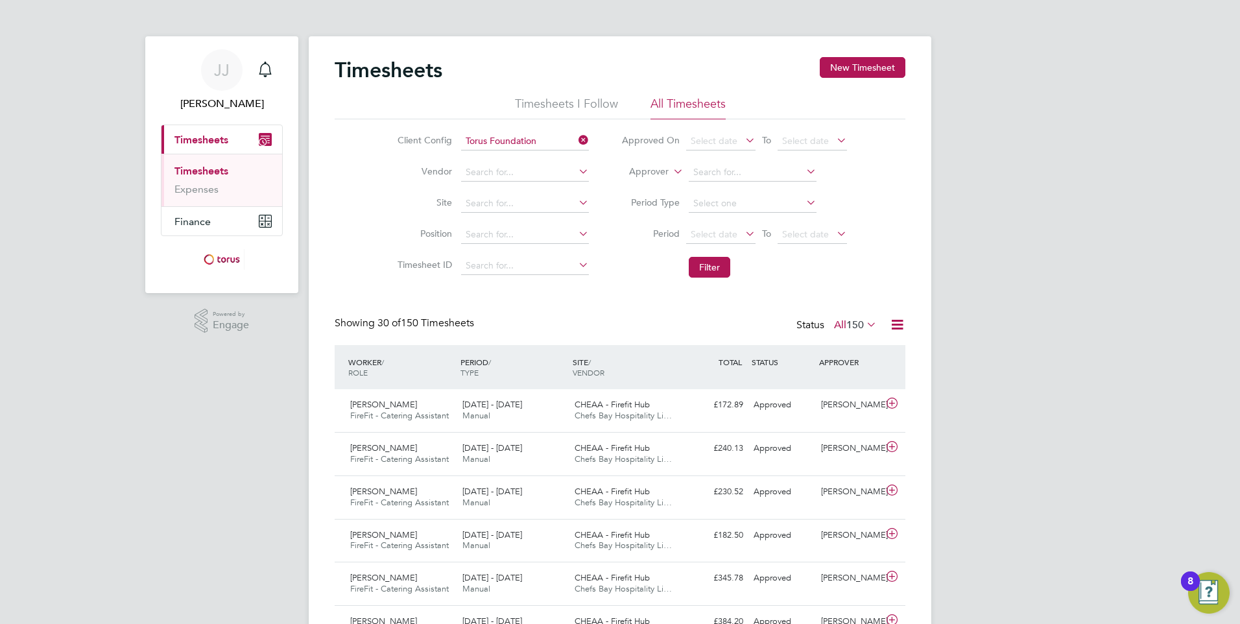
drag, startPoint x: 1033, startPoint y: 385, endPoint x: 1028, endPoint y: 228, distance: 157.1
click at [900, 324] on icon at bounding box center [897, 325] width 16 height 16
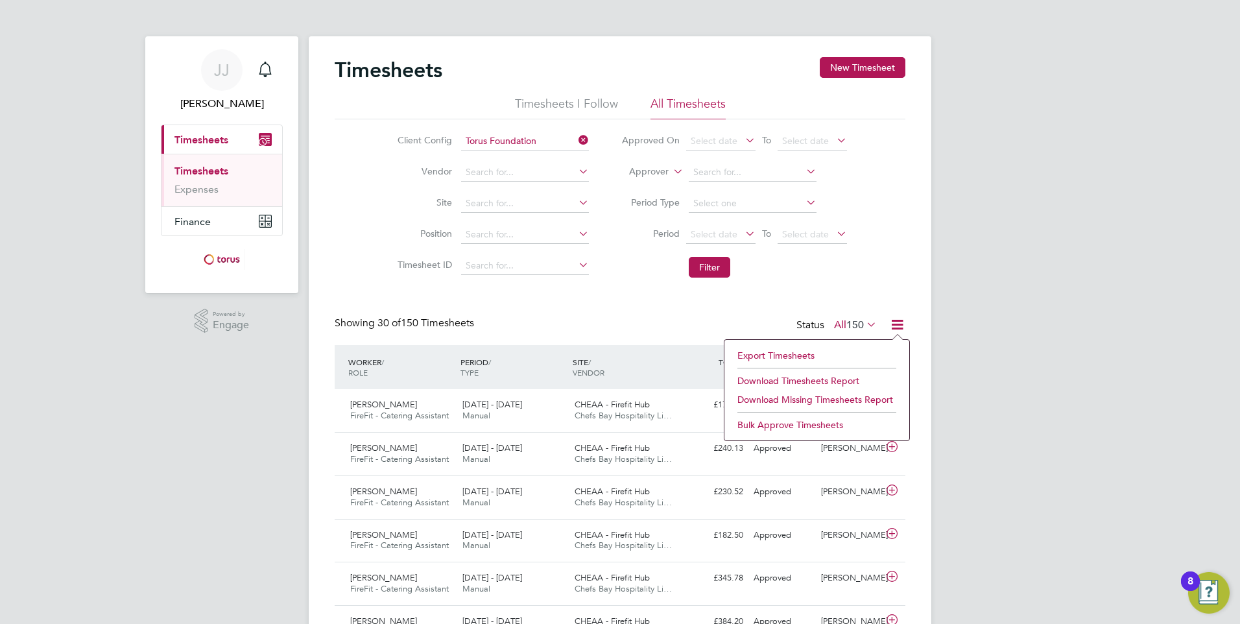
click at [826, 382] on li "Download Timesheets Report" at bounding box center [817, 381] width 172 height 18
